Goal: Transaction & Acquisition: Obtain resource

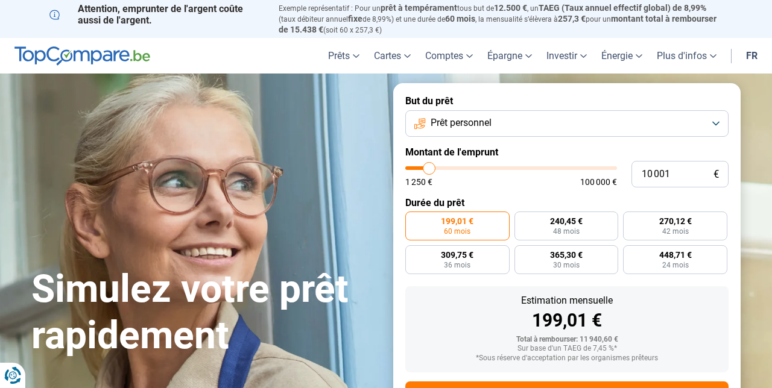
type input "10 750"
type input "10750"
type input "10 500"
type input "10500"
type input "10 250"
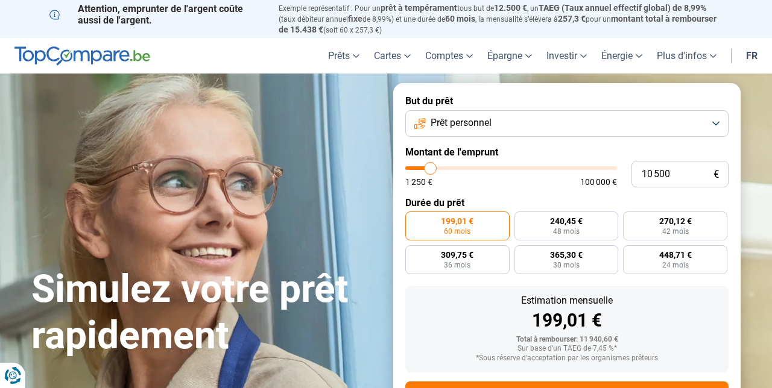
type input "10250"
type input "9 750"
type input "9750"
type input "9 500"
type input "9500"
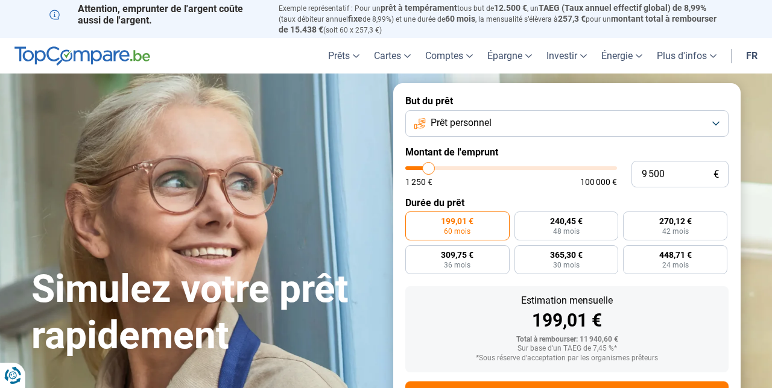
type input "9 250"
type input "9250"
type input "9 000"
type input "9000"
type input "8 750"
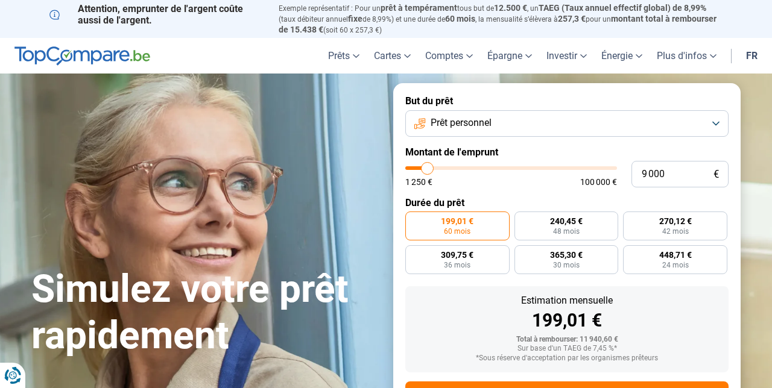
type input "8750"
type input "8 250"
type input "8250"
type input "7 750"
type input "7750"
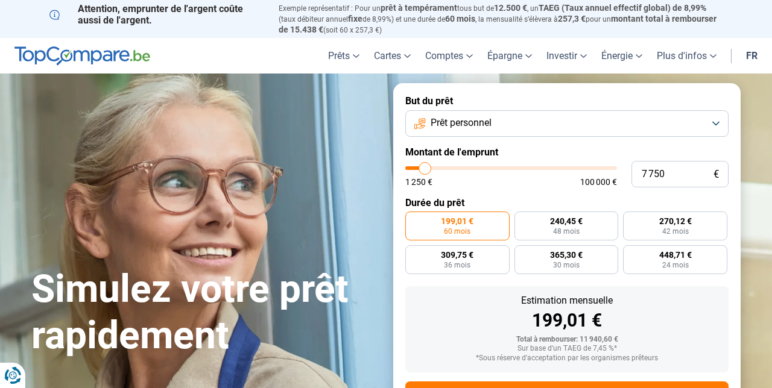
type input "7 500"
type input "7500"
type input "7 250"
type input "7250"
type input "6 750"
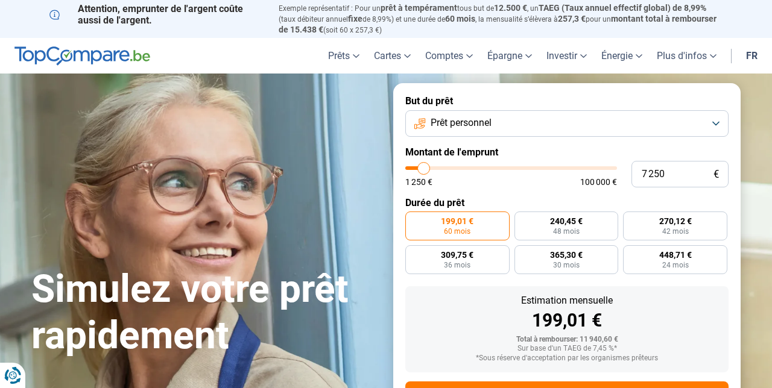
type input "6750"
type input "6 500"
type input "6500"
type input "6 250"
type input "6250"
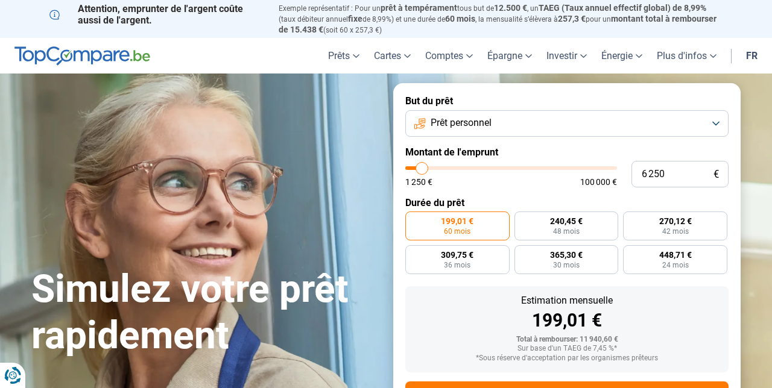
type input "6 000"
type input "6000"
type input "5 750"
type input "5750"
type input "5 250"
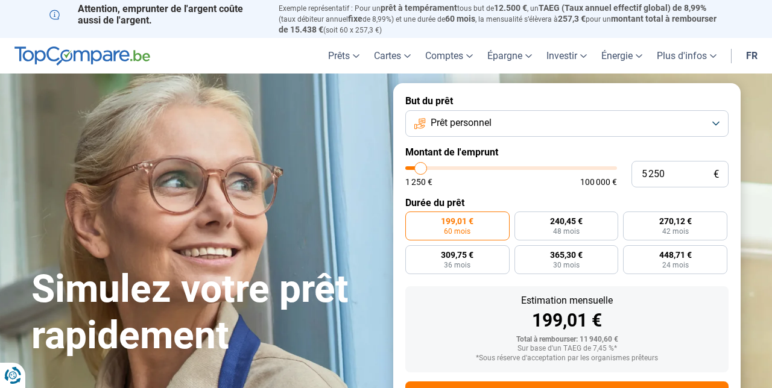
type input "5250"
type input "3 250"
type input "3250"
type input "3 000"
type input "3000"
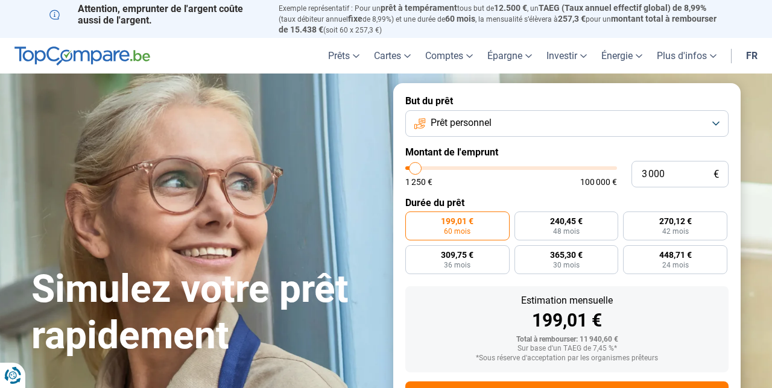
type input "2 750"
type input "2750"
type input "2 250"
type input "2250"
type input "2 000"
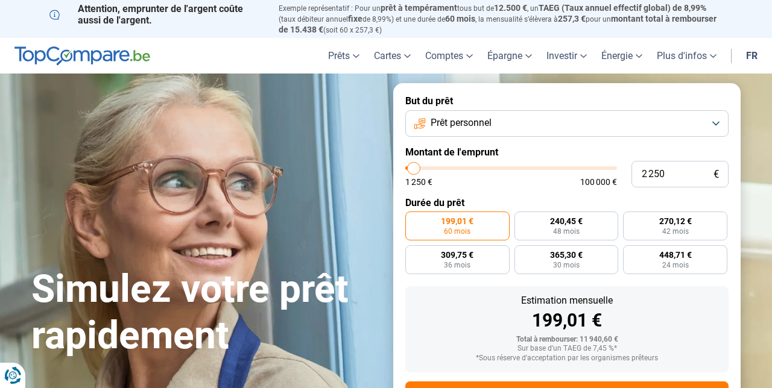
type input "2000"
type input "1 750"
type input "1750"
type input "1 500"
type input "1500"
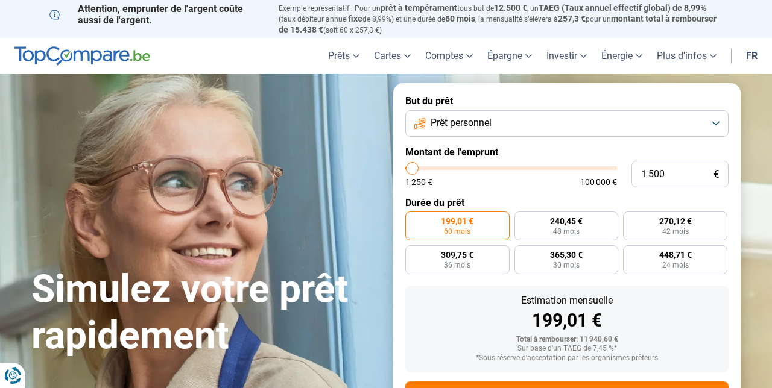
type input "1 250"
drag, startPoint x: 431, startPoint y: 166, endPoint x: 378, endPoint y: 184, distance: 56.1
type input "1250"
click at [378, 184] on div "Simulez votre prêt rapidement But du prêt Prêt personnel Montant de l'emprunt 1…" at bounding box center [386, 269] width 724 height 372
radio input "true"
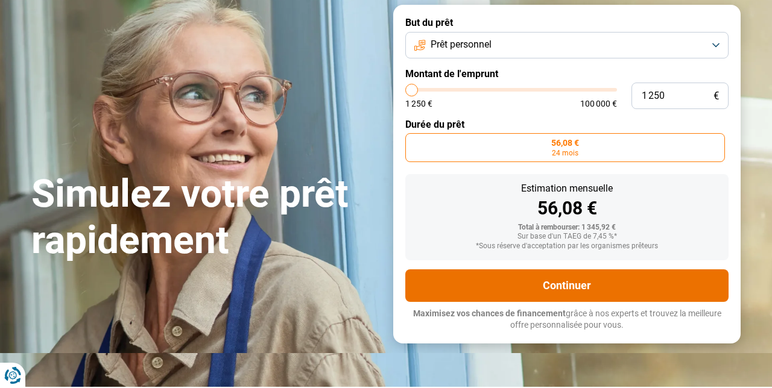
scroll to position [78, 0]
click at [438, 279] on button "Continuer" at bounding box center [566, 286] width 323 height 33
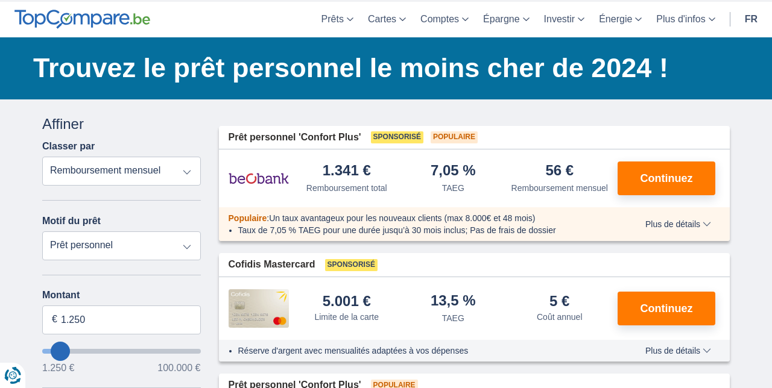
scroll to position [40, 0]
